Goal: Transaction & Acquisition: Obtain resource

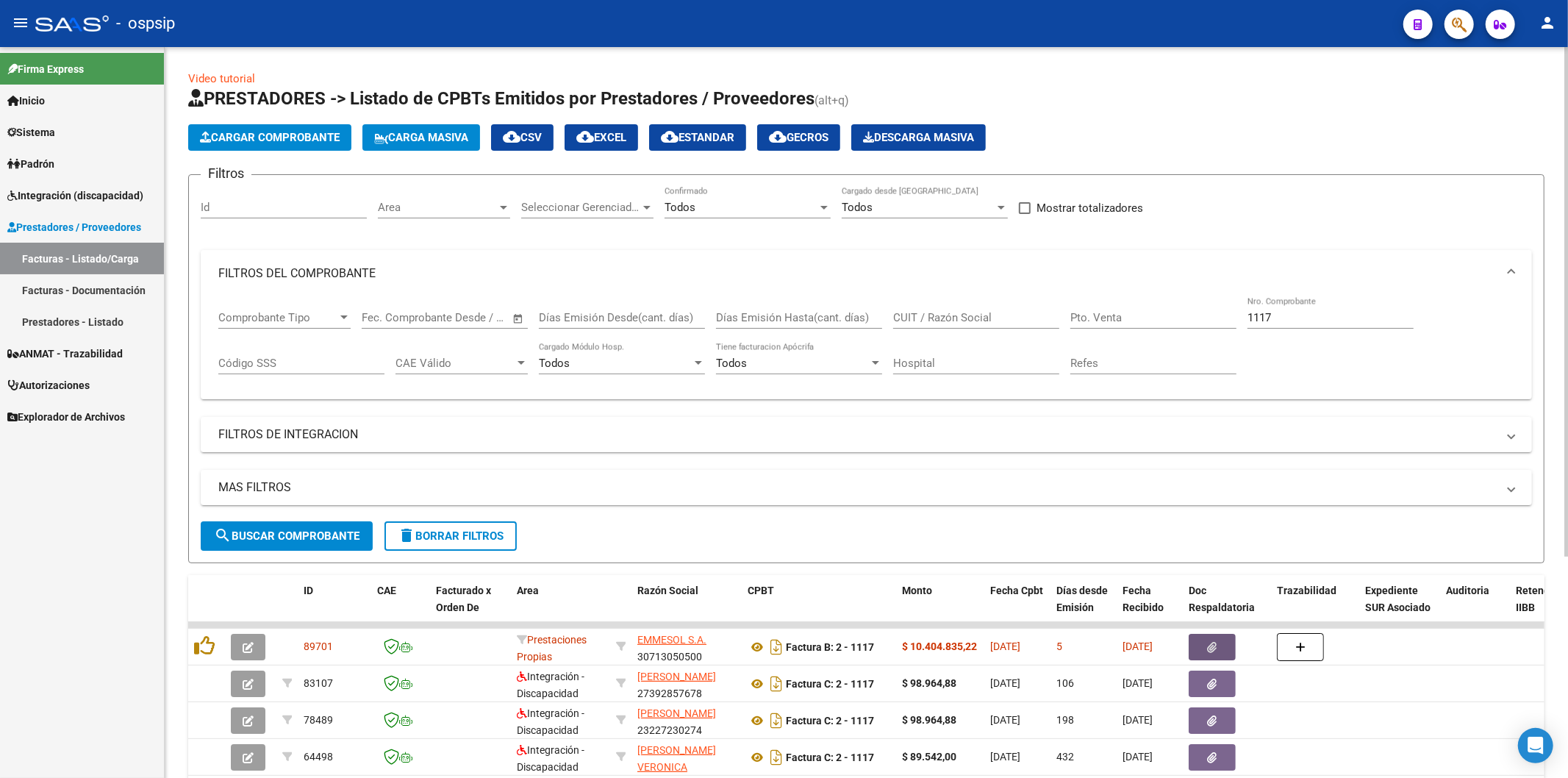
click at [1310, 315] on input "1117" at bounding box center [1331, 318] width 166 height 14
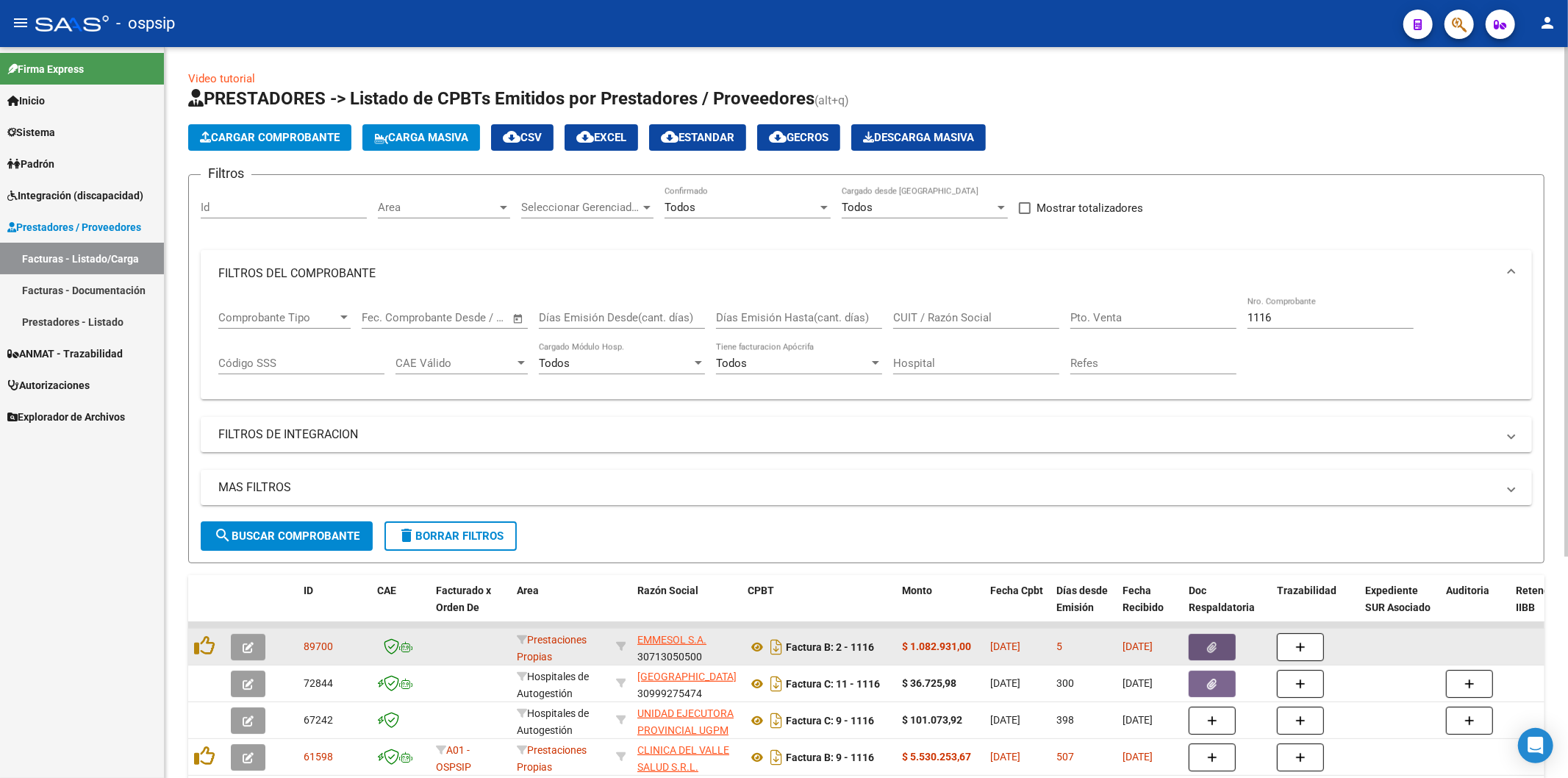
click at [1219, 647] on button "button" at bounding box center [1212, 646] width 47 height 26
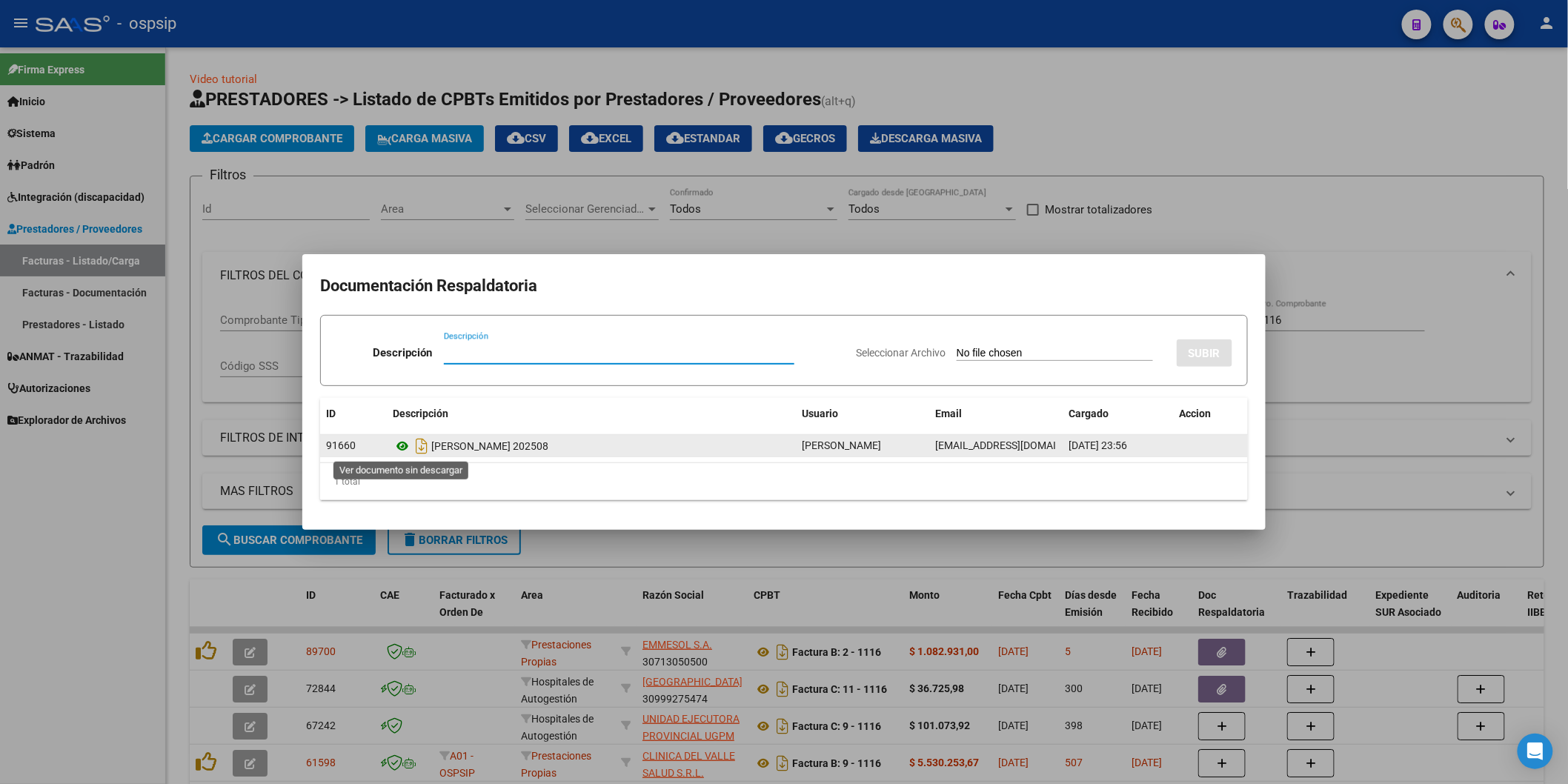
click at [401, 445] on icon at bounding box center [402, 446] width 20 height 18
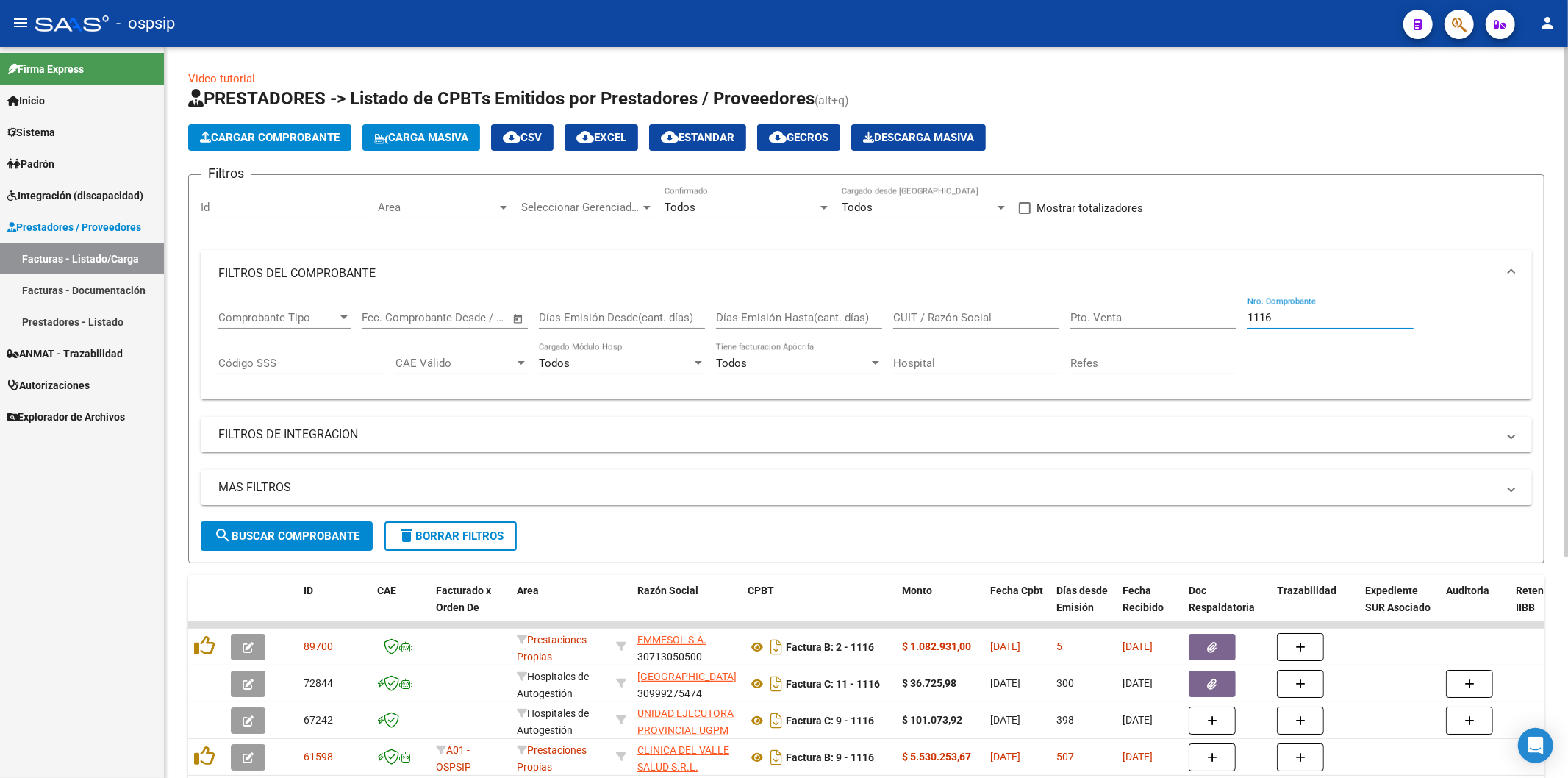
click at [1319, 318] on input "1116" at bounding box center [1331, 318] width 166 height 14
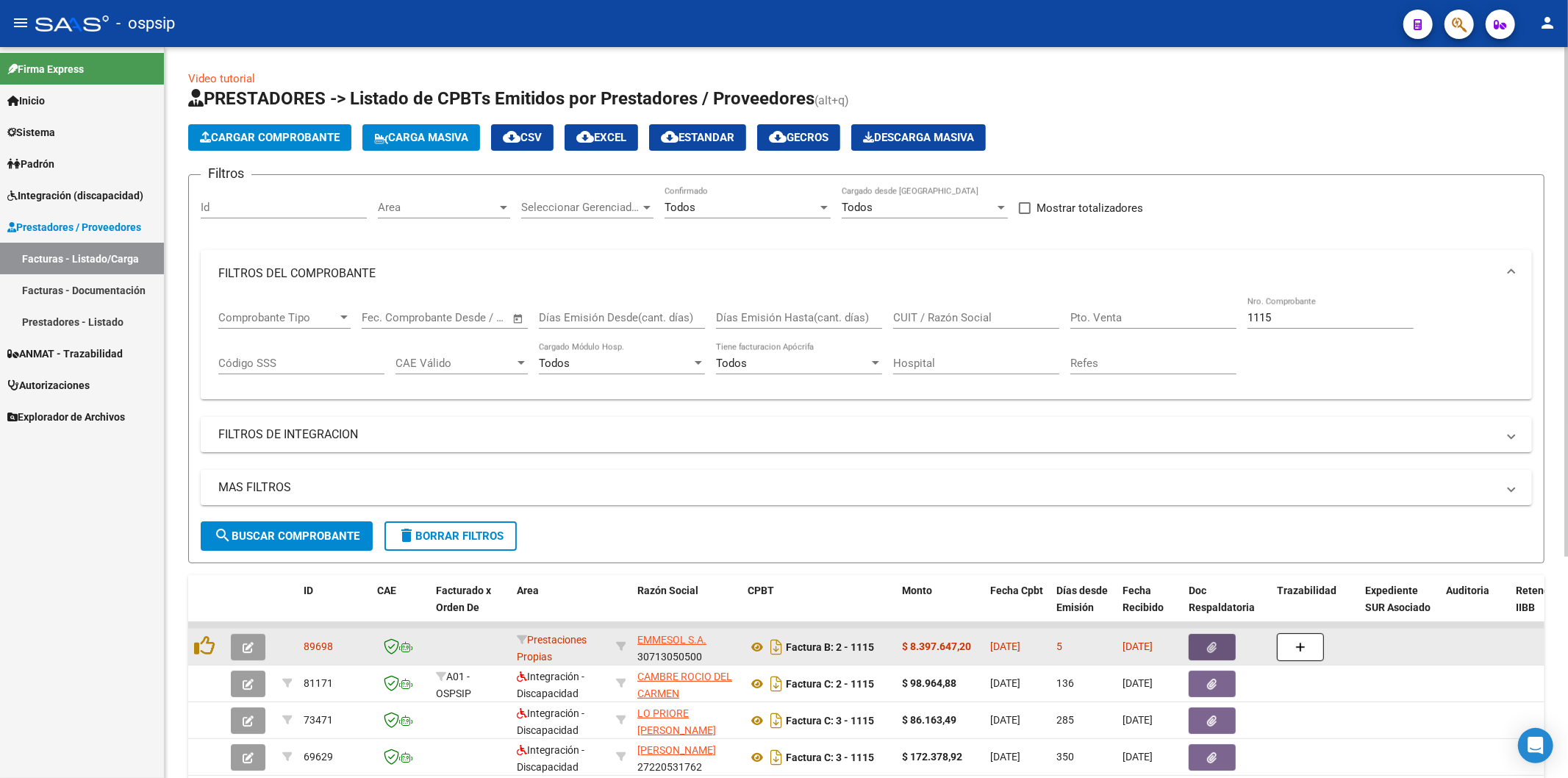
click at [1218, 644] on button "button" at bounding box center [1212, 646] width 47 height 26
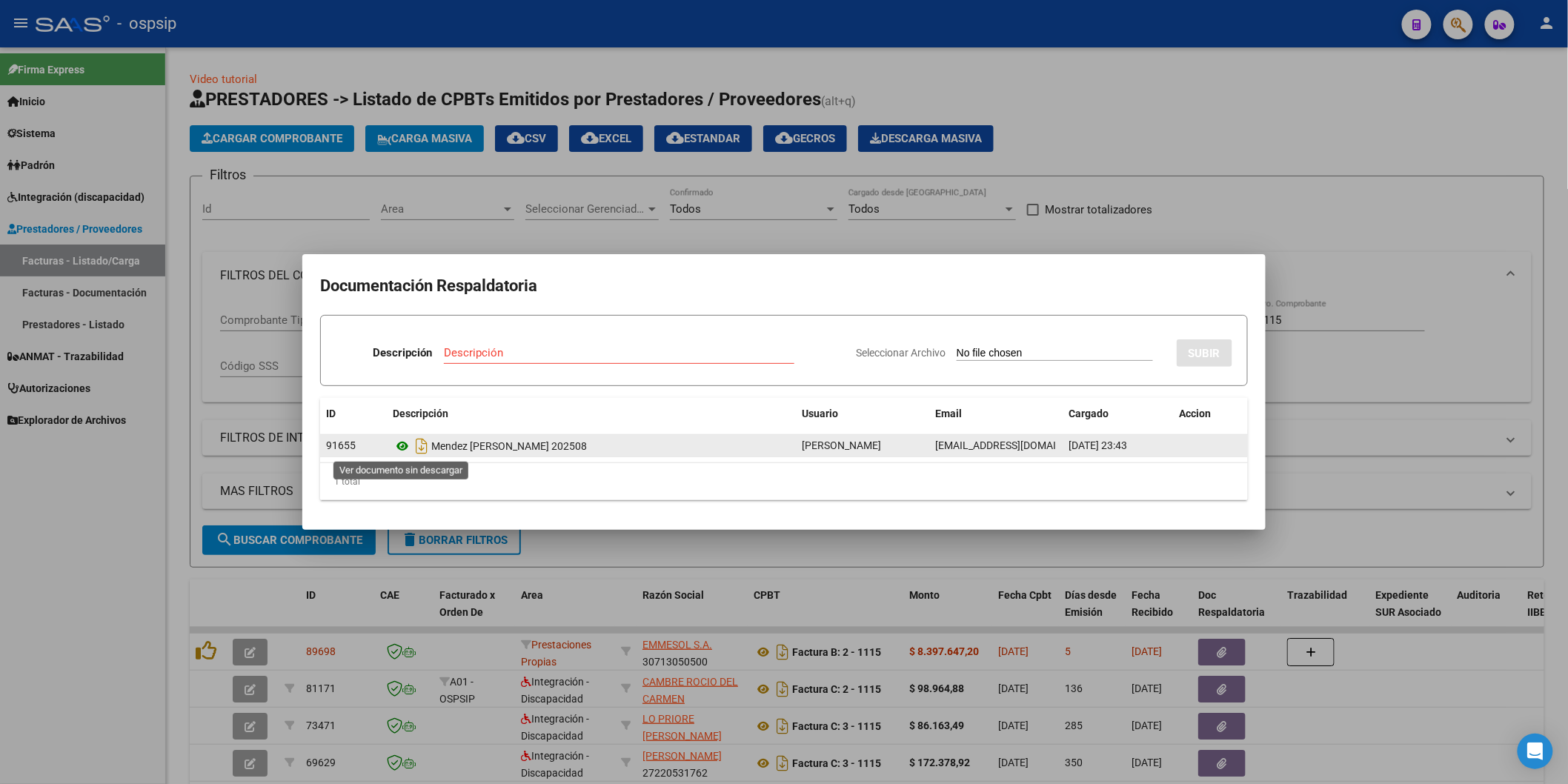
click at [403, 448] on icon at bounding box center [402, 446] width 20 height 18
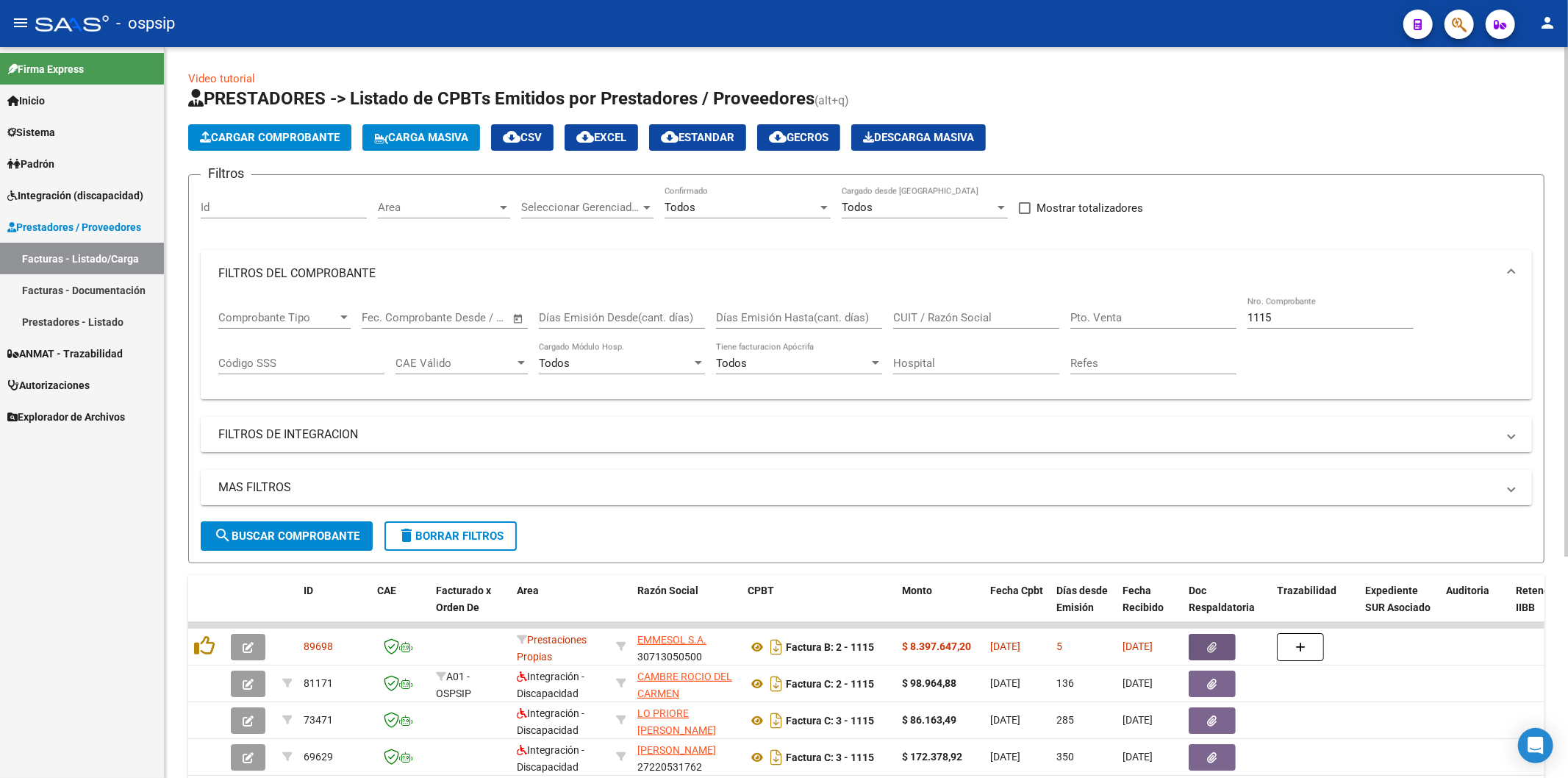
click at [1311, 314] on input "1115" at bounding box center [1331, 318] width 166 height 14
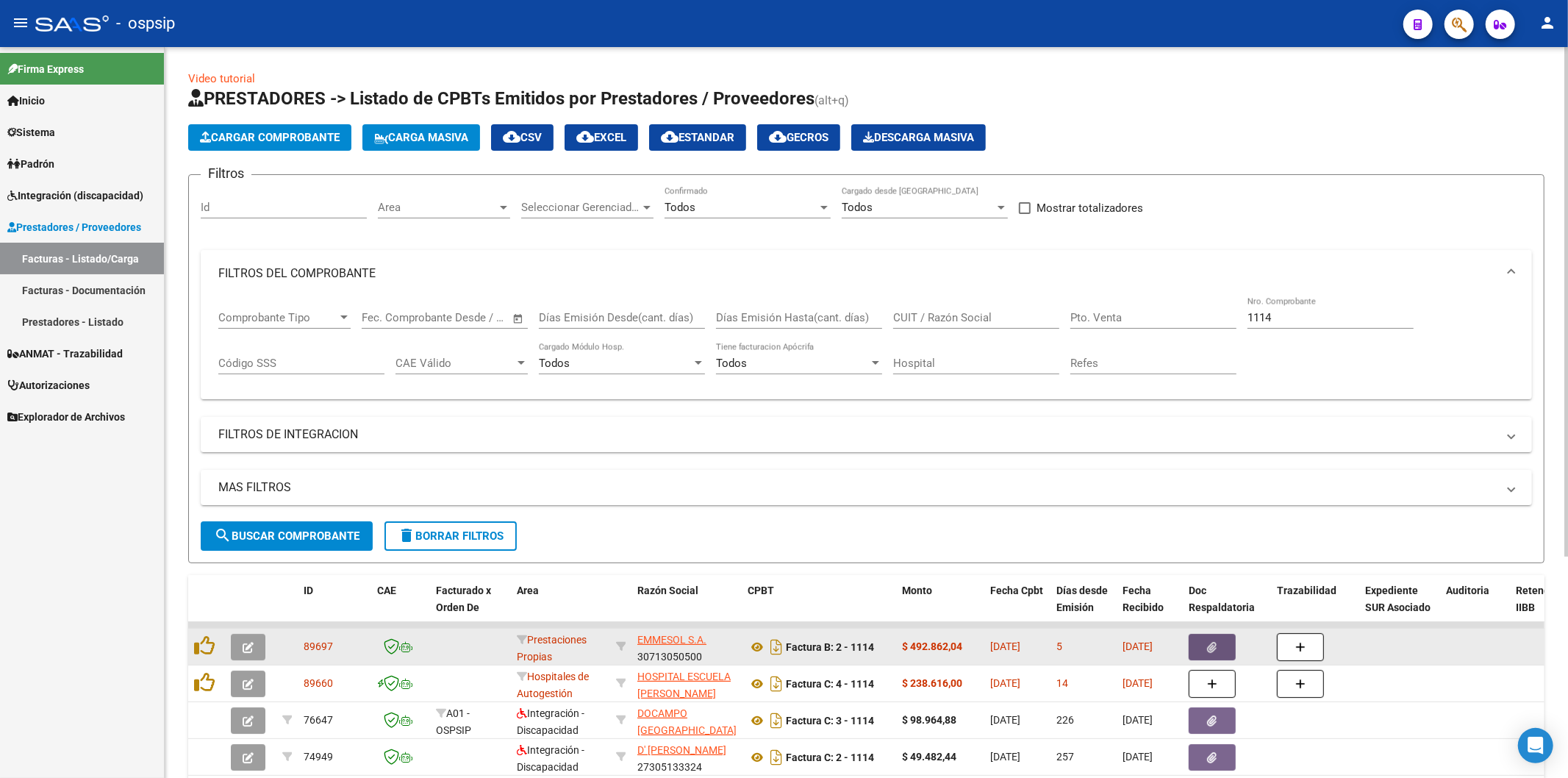
click at [1219, 638] on button "button" at bounding box center [1212, 646] width 47 height 26
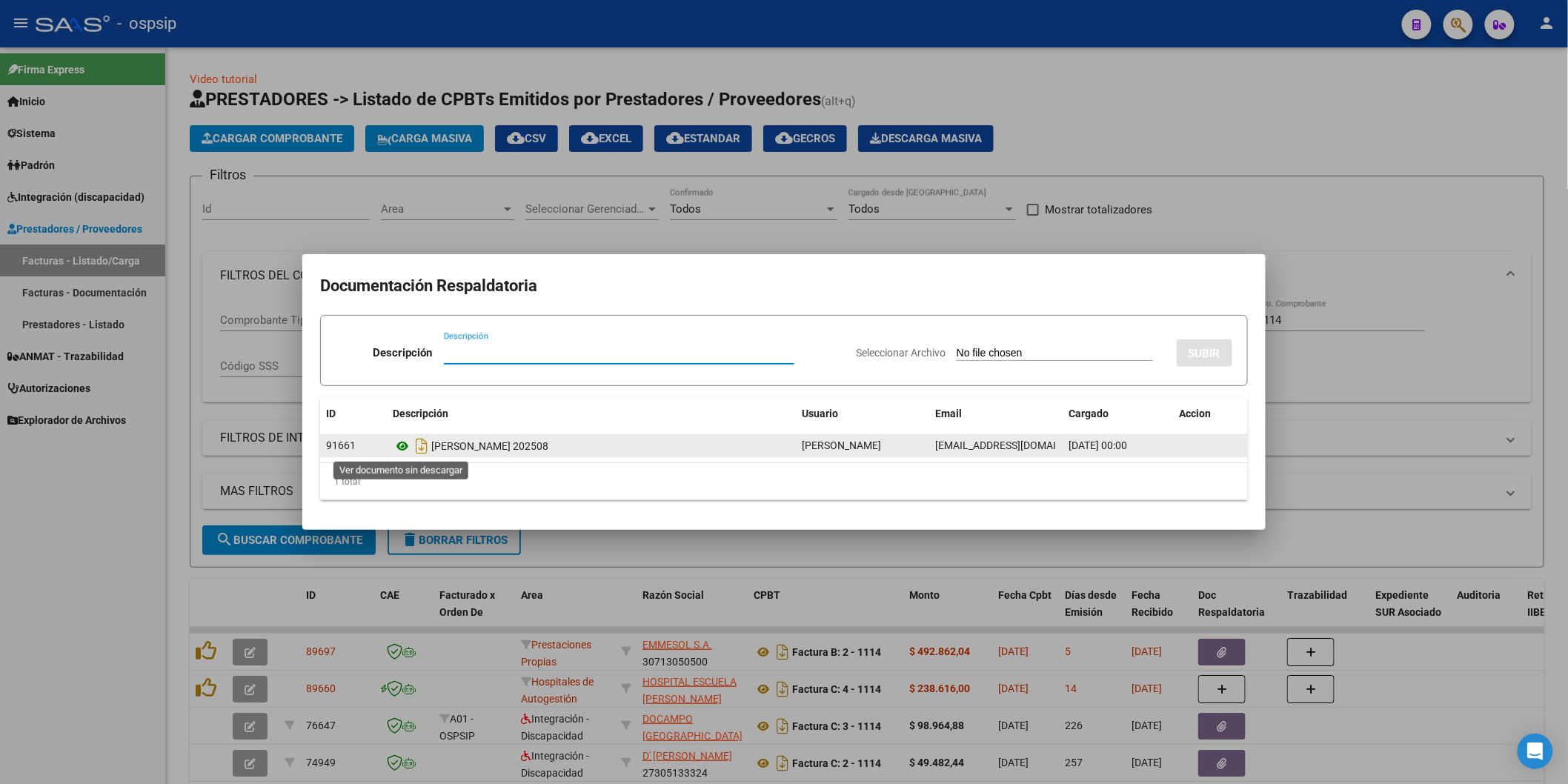
click at [397, 448] on icon at bounding box center [402, 446] width 20 height 18
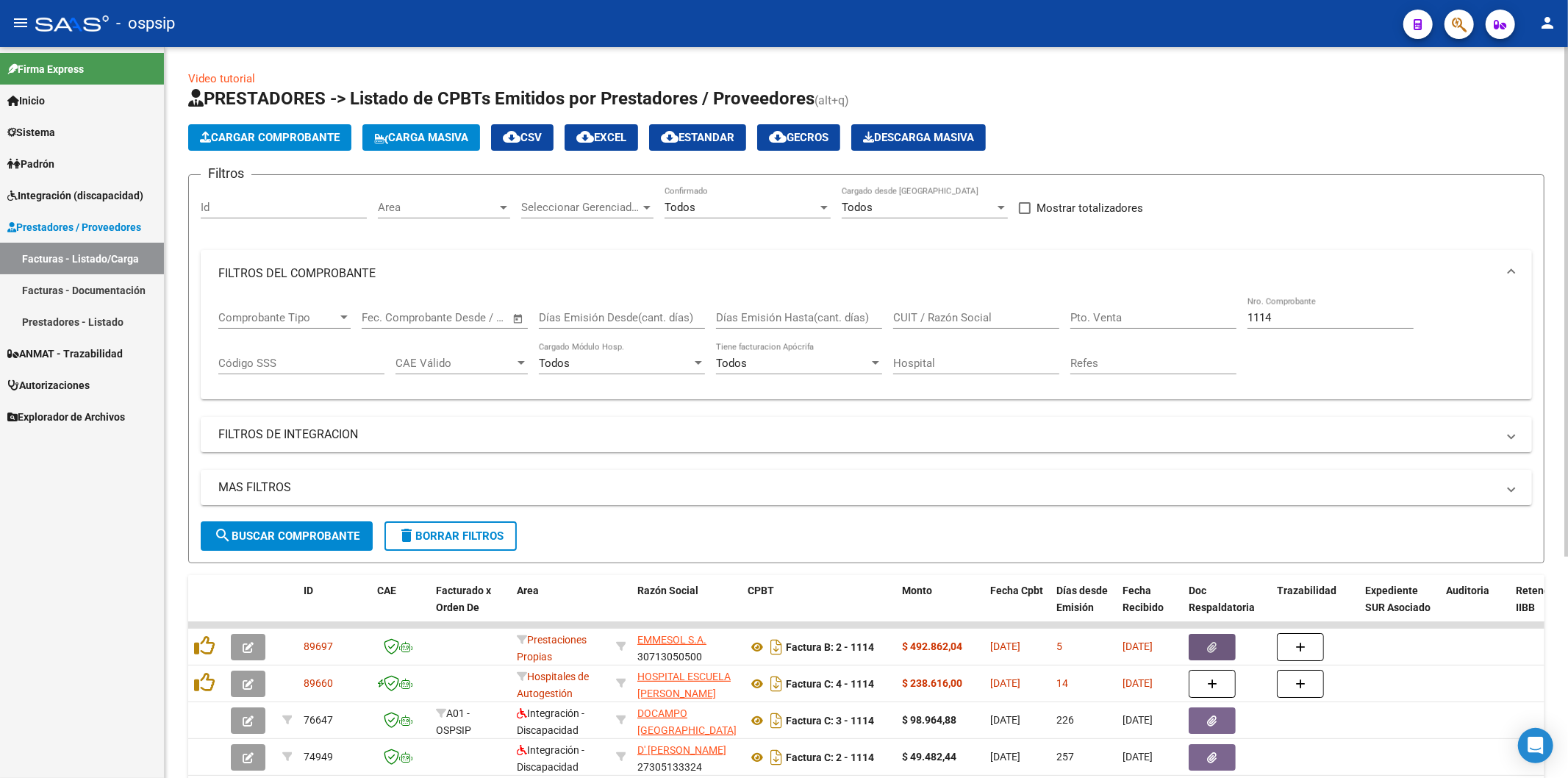
click at [1314, 323] on input "1114" at bounding box center [1331, 318] width 166 height 14
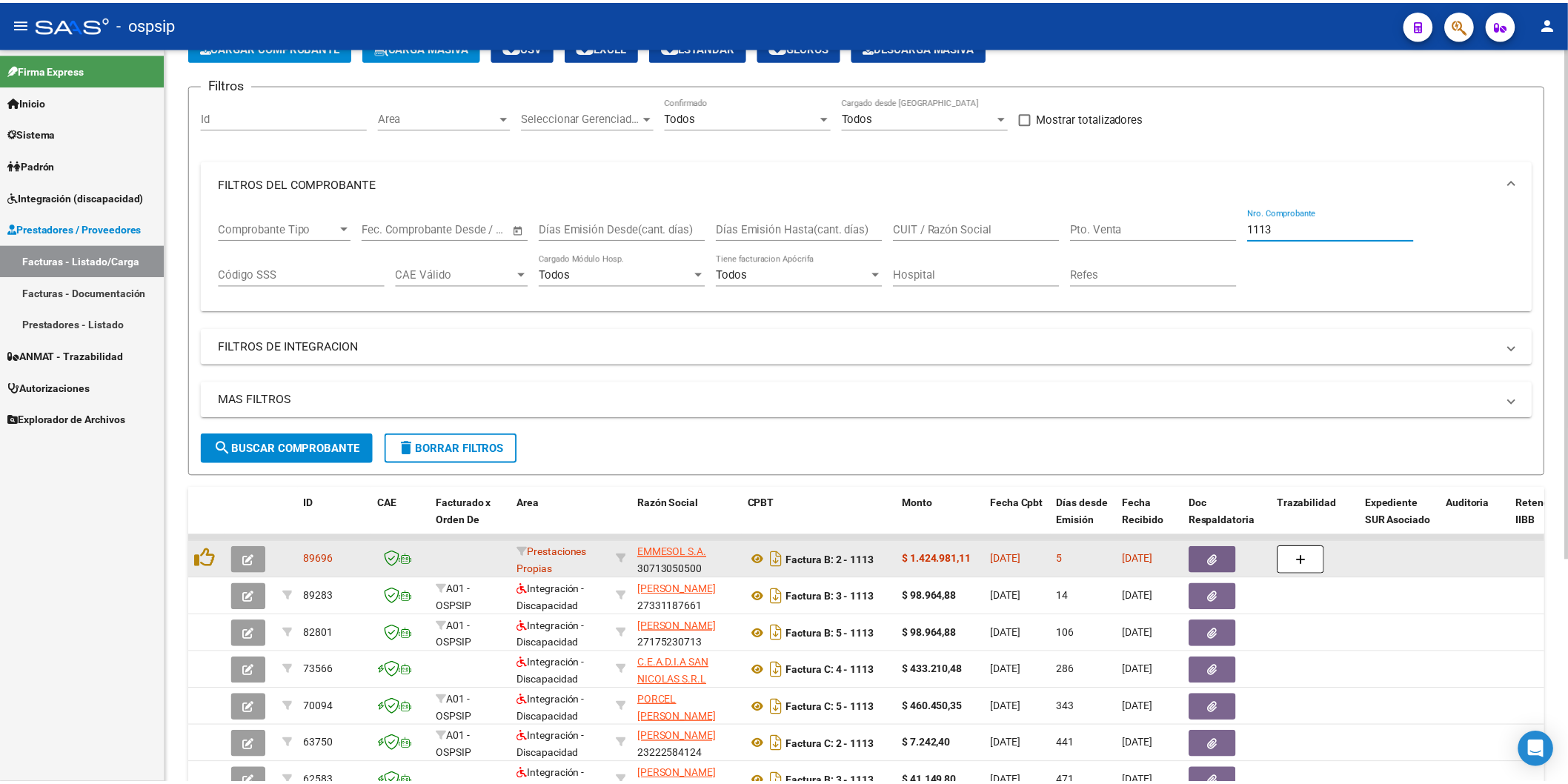
scroll to position [164, 0]
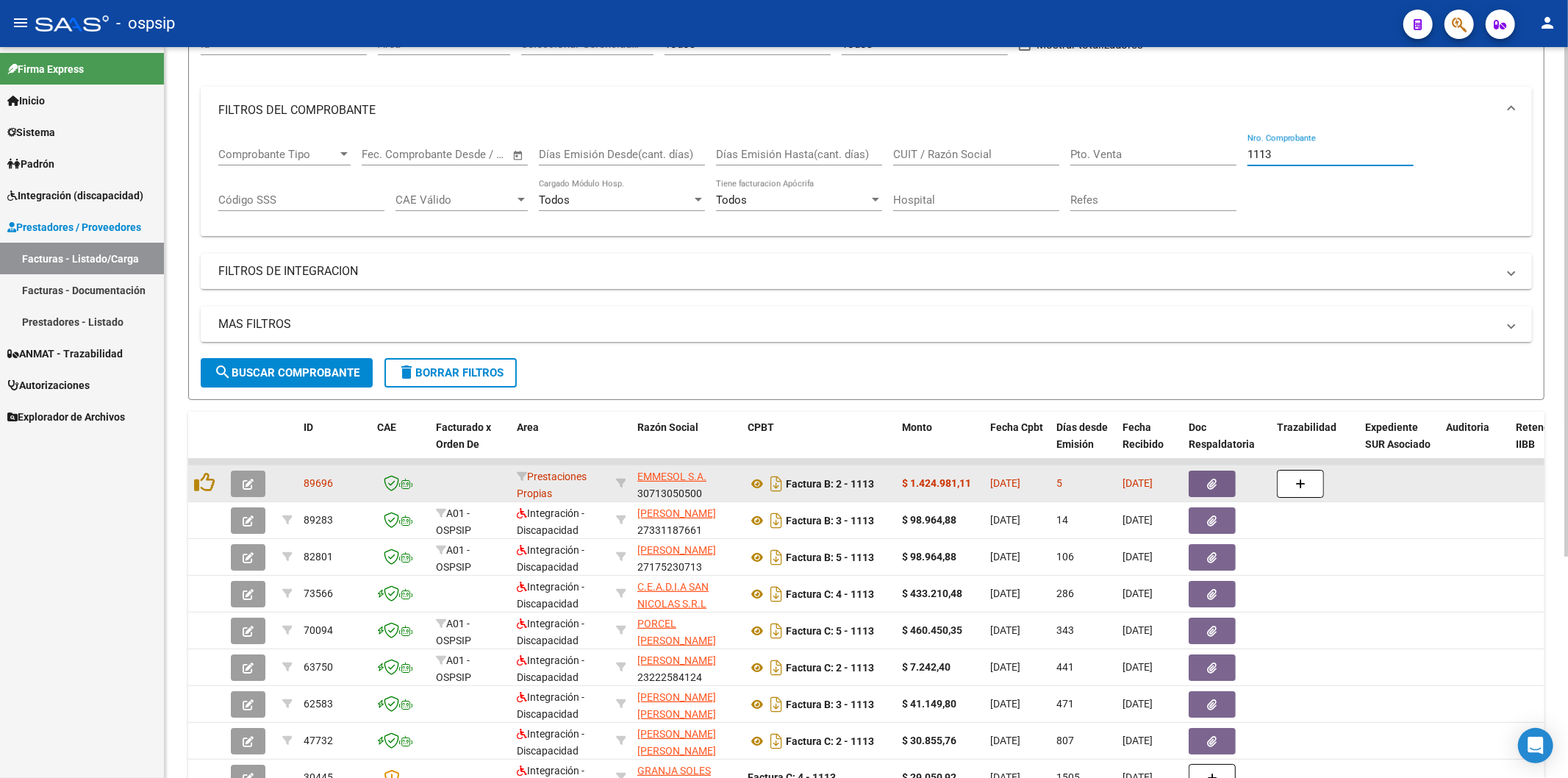
type input "1113"
click at [1200, 479] on button "button" at bounding box center [1212, 484] width 47 height 26
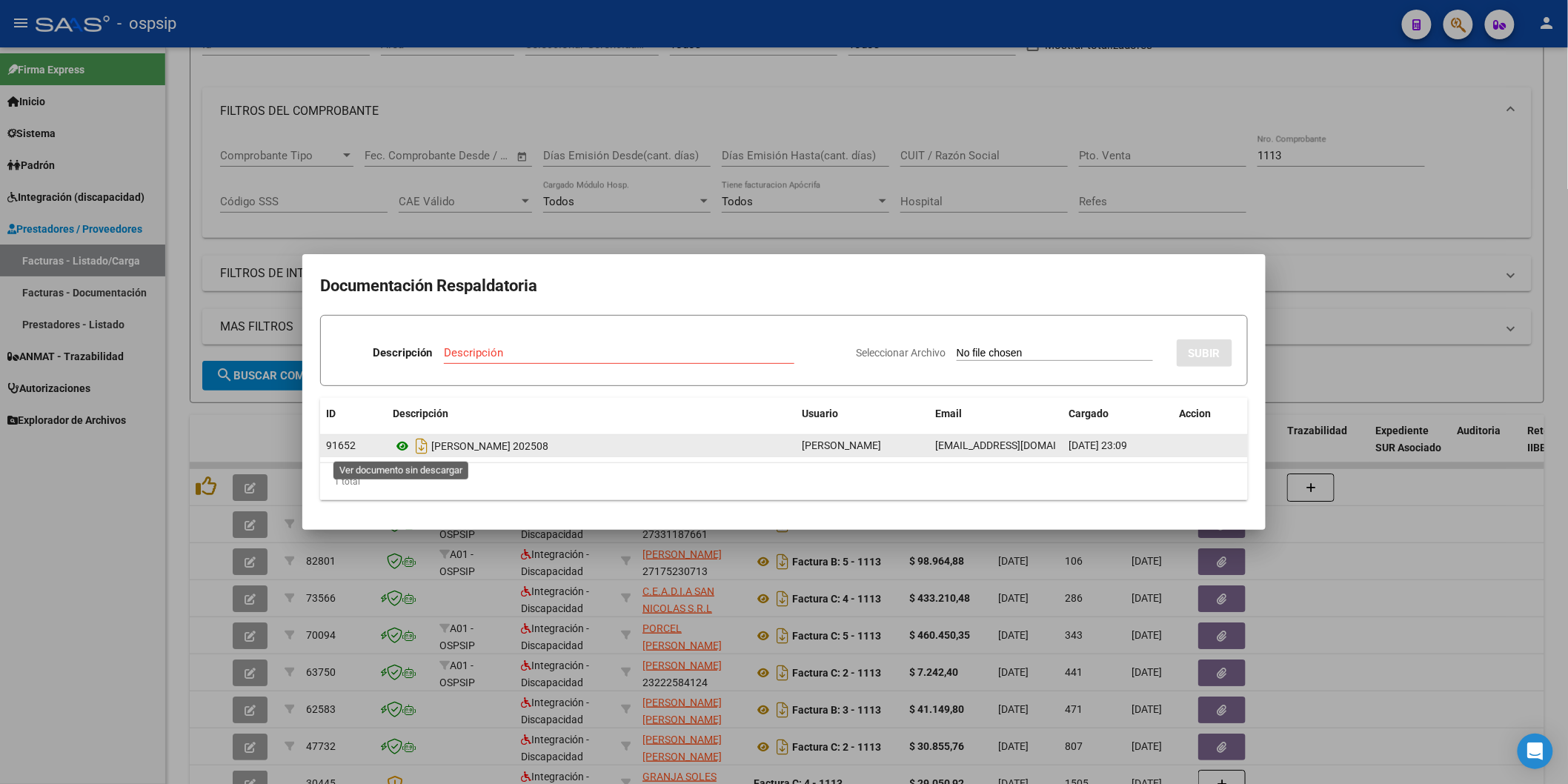
click at [404, 447] on icon at bounding box center [402, 446] width 20 height 18
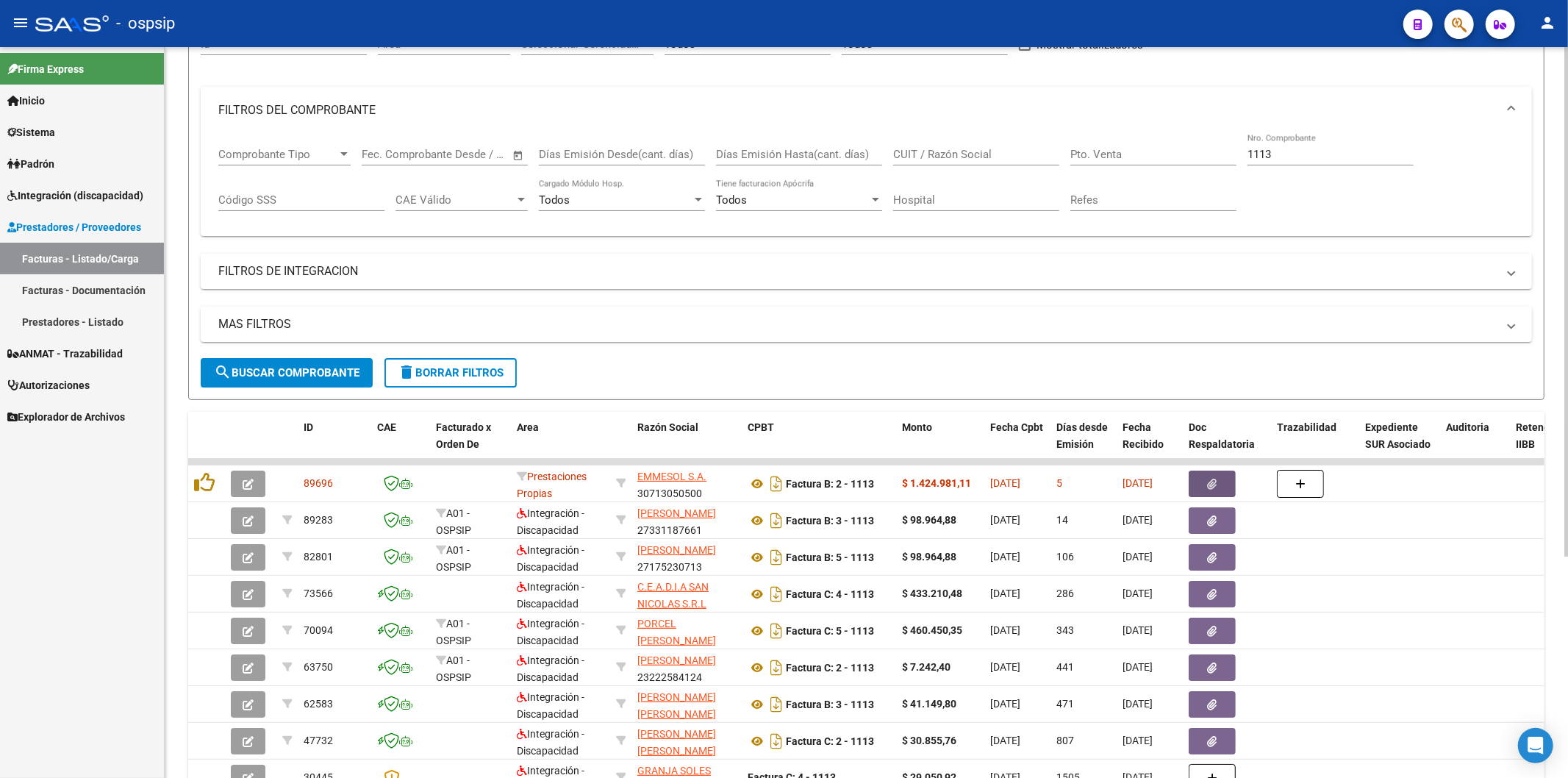
click at [1308, 154] on input "1113" at bounding box center [1331, 154] width 166 height 14
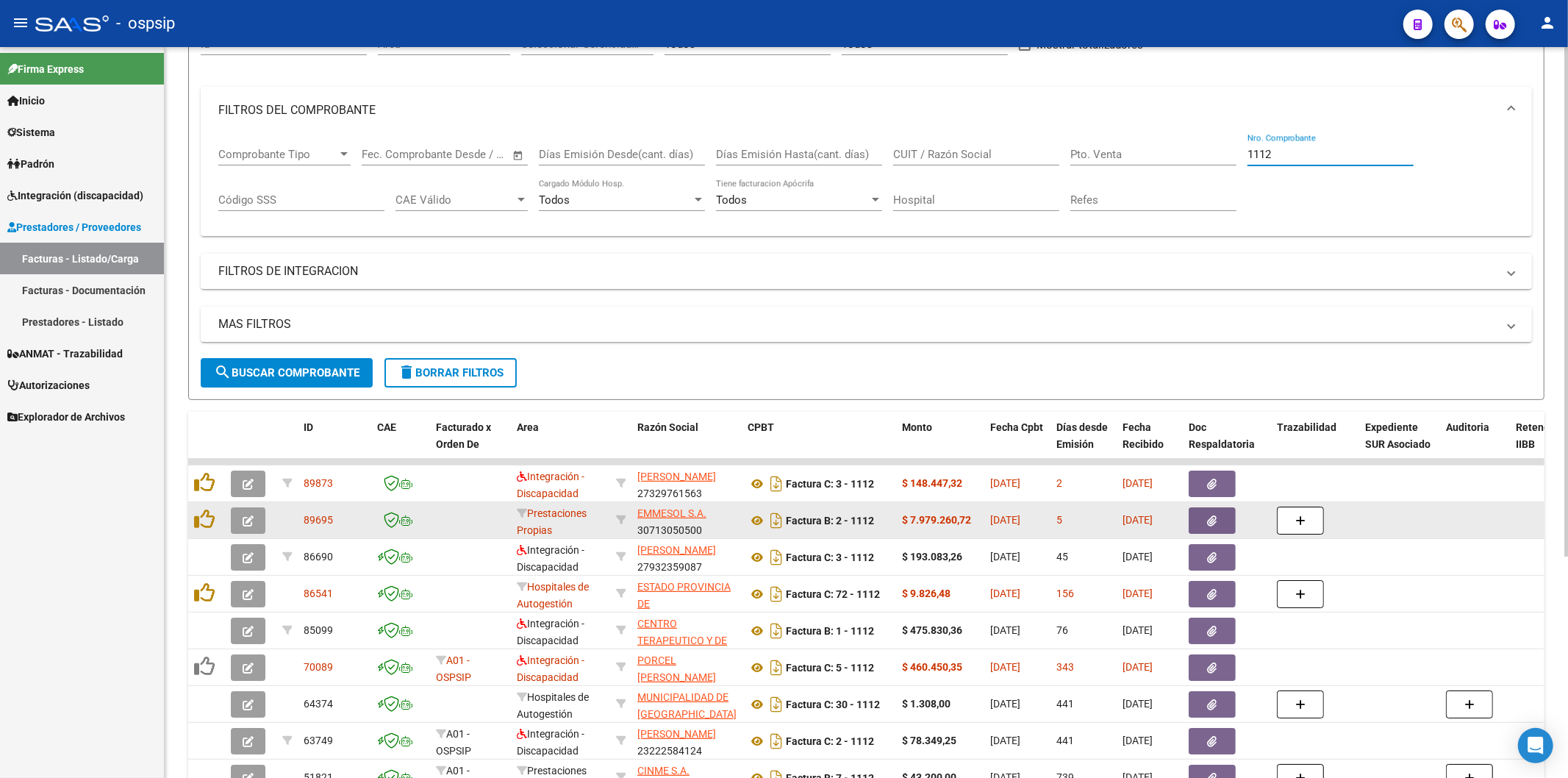
type input "1112"
click at [1218, 518] on button "button" at bounding box center [1212, 520] width 47 height 26
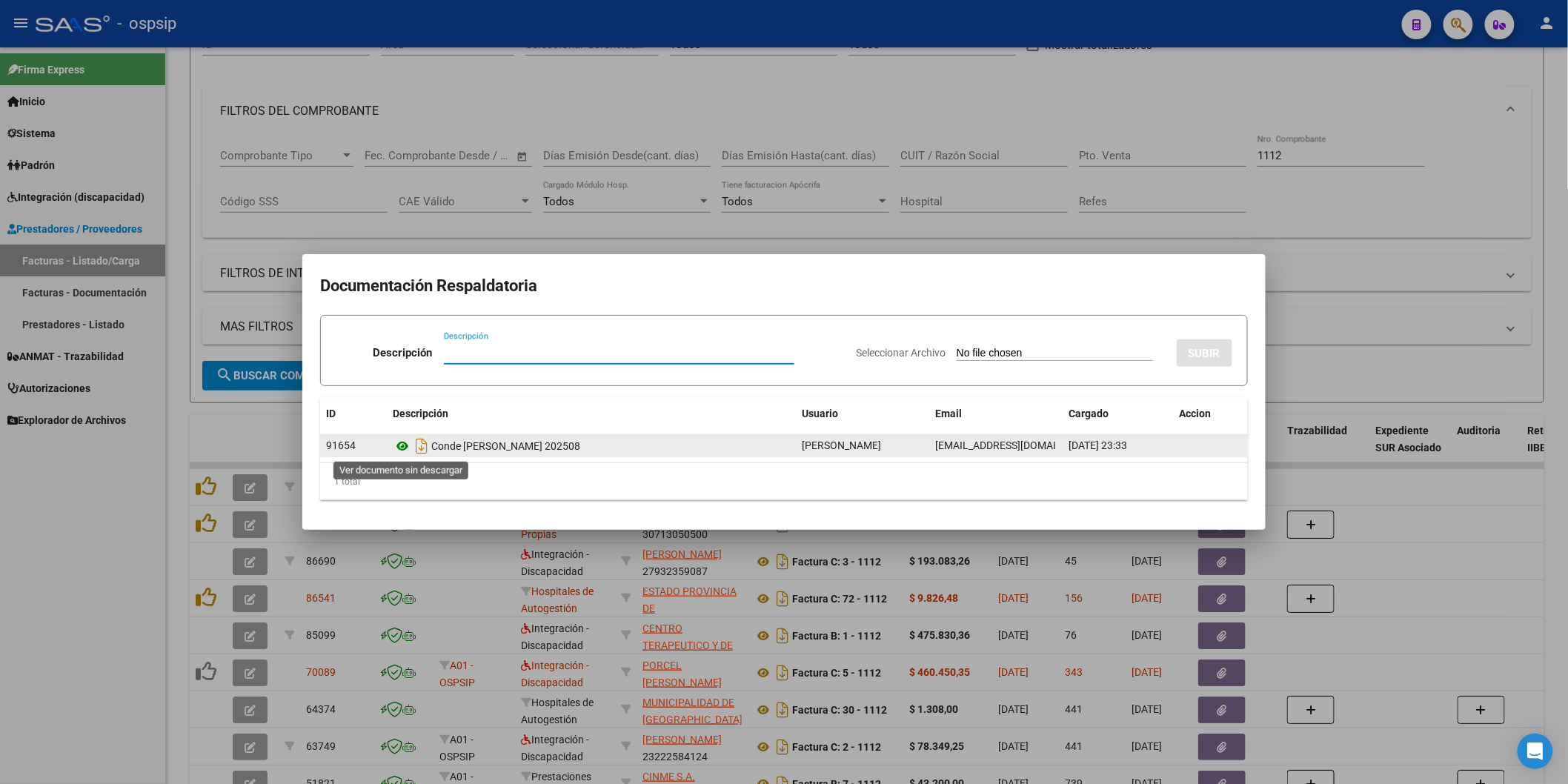
click at [402, 442] on icon at bounding box center [402, 446] width 20 height 18
